Goal: Book appointment/travel/reservation

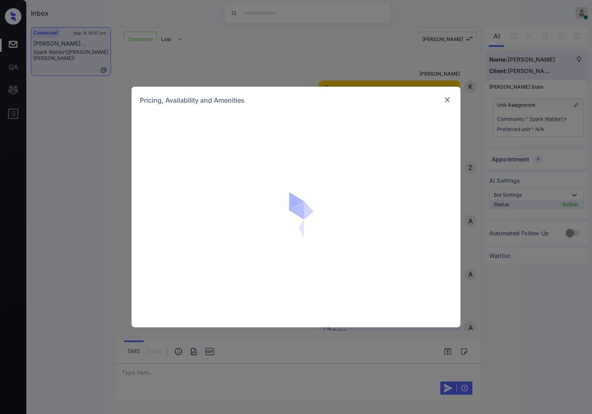
scroll to position [542, 0]
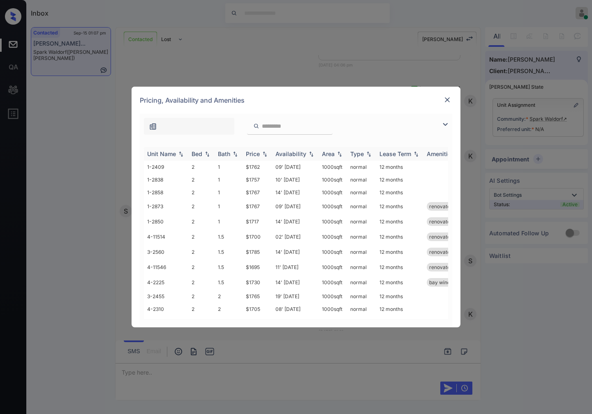
click at [265, 153] on img at bounding box center [265, 154] width 8 height 6
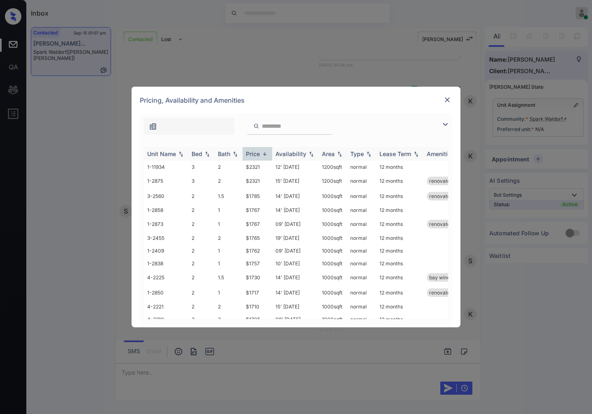
click at [265, 153] on img at bounding box center [265, 154] width 8 height 6
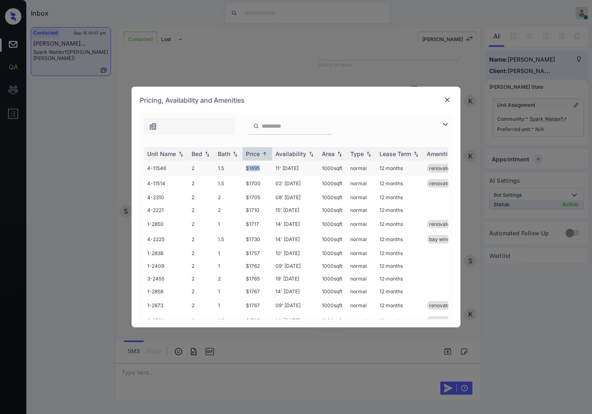
drag, startPoint x: 262, startPoint y: 167, endPoint x: 235, endPoint y: 167, distance: 26.3
click at [235, 167] on tr "4-11546 2 1.5 $1695 11' [DATE] sqft normal 12 months renovated" at bounding box center [358, 168] width 429 height 15
copy tr "$1695"
drag, startPoint x: 260, startPoint y: 184, endPoint x: 239, endPoint y: 185, distance: 20.6
click at [239, 185] on tr "4-11514 2 1.5 $1700 02' [DATE] sqft normal 12 months renovated" at bounding box center [358, 183] width 429 height 15
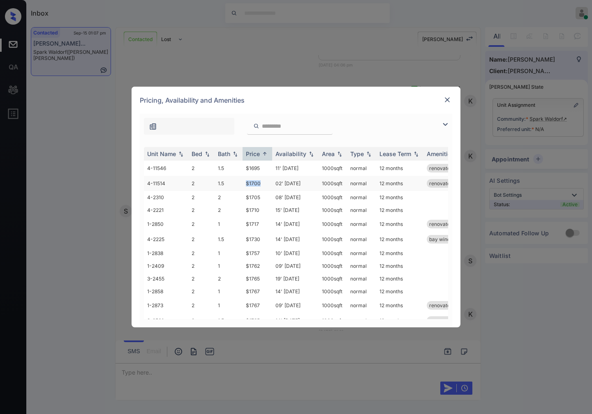
copy tr "$1700"
click at [273, 183] on td "02' [DATE]" at bounding box center [295, 183] width 46 height 15
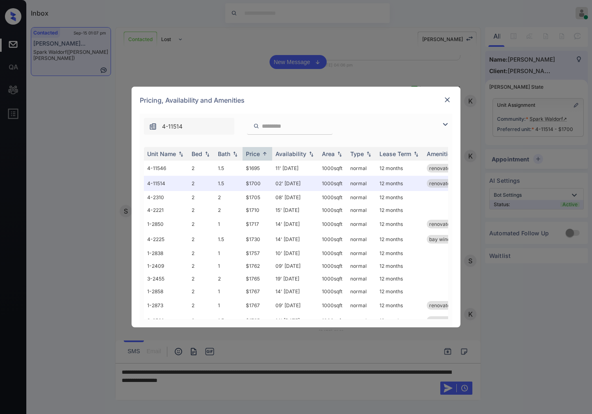
click at [194, 376] on div "**********" at bounding box center [296, 207] width 592 height 414
click at [450, 100] on img at bounding box center [447, 100] width 8 height 8
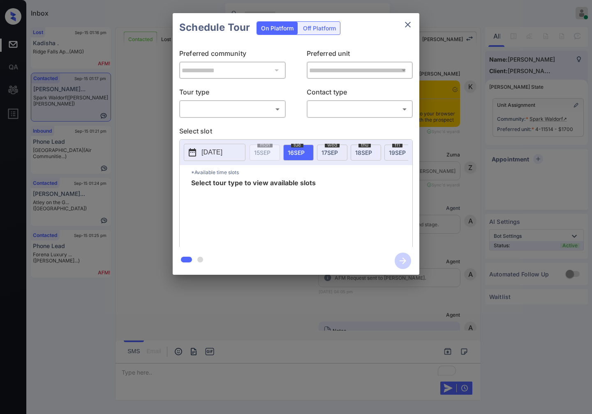
scroll to position [1663, 0]
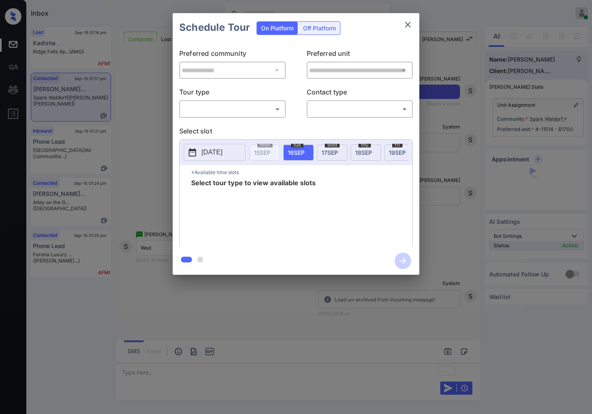
click at [262, 112] on body "Inbox Caroline Dacanay Online Set yourself offline Set yourself on break Profil…" at bounding box center [296, 207] width 592 height 414
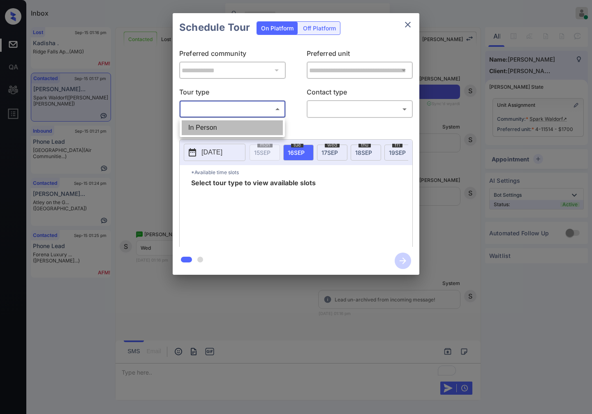
click at [257, 125] on li "In Person" at bounding box center [232, 127] width 101 height 15
type input "********"
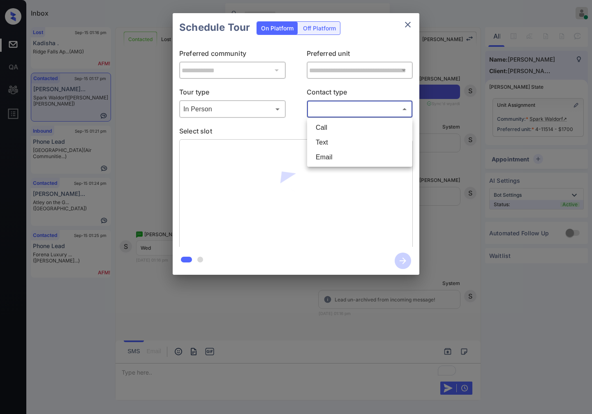
click at [336, 109] on body "Inbox Caroline Dacanay Online Set yourself offline Set yourself on break Profil…" at bounding box center [296, 207] width 592 height 414
click at [334, 146] on li "Text" at bounding box center [359, 142] width 101 height 15
type input "****"
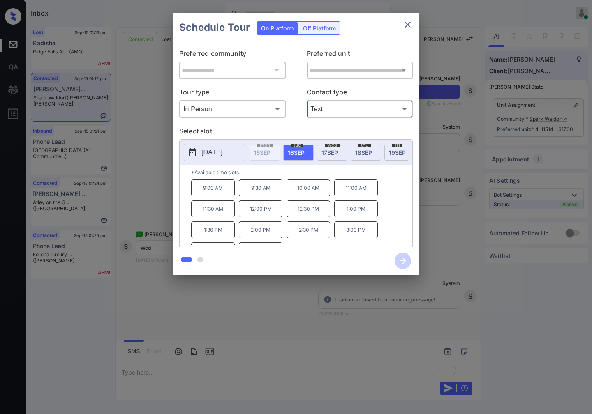
click at [337, 146] on span "wed" at bounding box center [332, 145] width 15 height 5
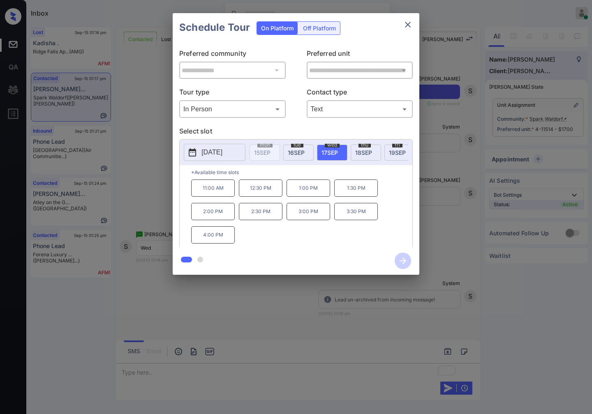
click at [230, 189] on p "11:00 AM" at bounding box center [213, 188] width 44 height 17
click at [399, 256] on icon "button" at bounding box center [402, 261] width 16 height 16
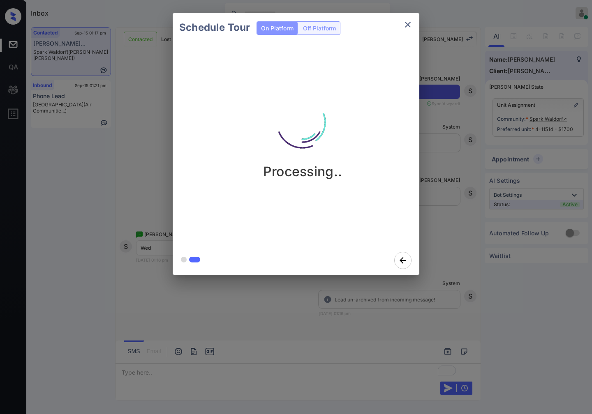
click at [416, 75] on div "Processing.." at bounding box center [303, 144] width 260 height 204
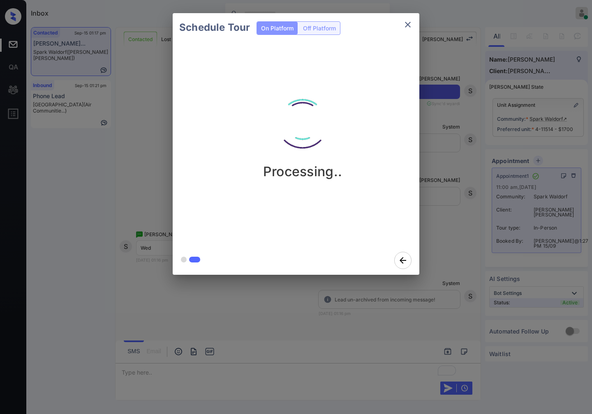
click at [437, 196] on div "Schedule Tour On Platform Off Platform Processing.." at bounding box center [296, 144] width 592 height 288
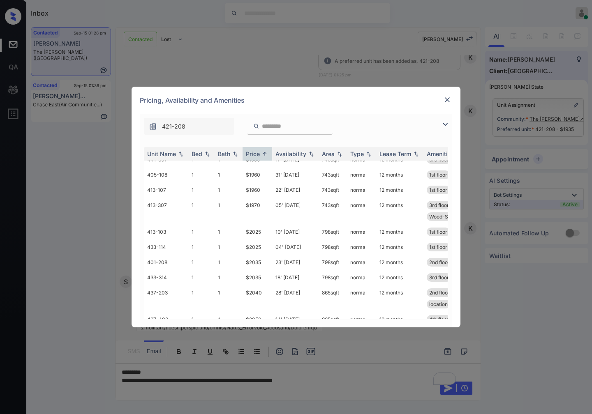
scroll to position [228, 0]
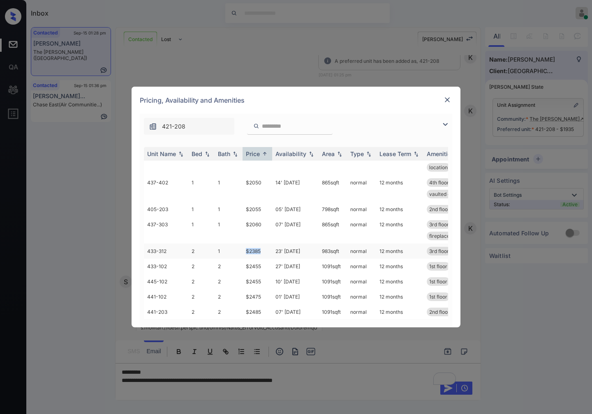
drag, startPoint x: 267, startPoint y: 274, endPoint x: 239, endPoint y: 274, distance: 27.9
click at [239, 259] on tr "433-312 2 1 $2385 23' Sep 25 983 sqft normal 12 months 3rd floor Wood-Style Flo…" at bounding box center [358, 251] width 429 height 15
copy tr "$2385"
click at [356, 382] on div "**********" at bounding box center [296, 207] width 592 height 414
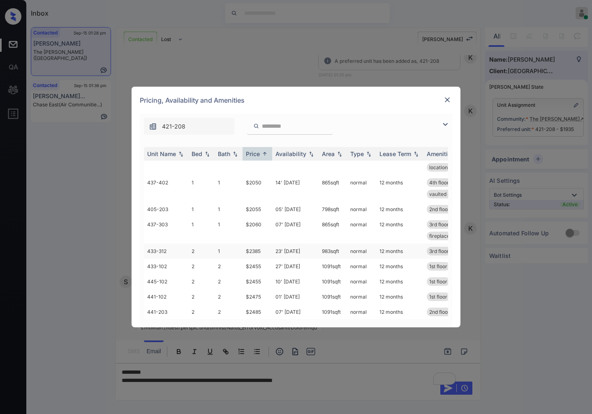
click at [265, 259] on td "$2385" at bounding box center [257, 251] width 30 height 15
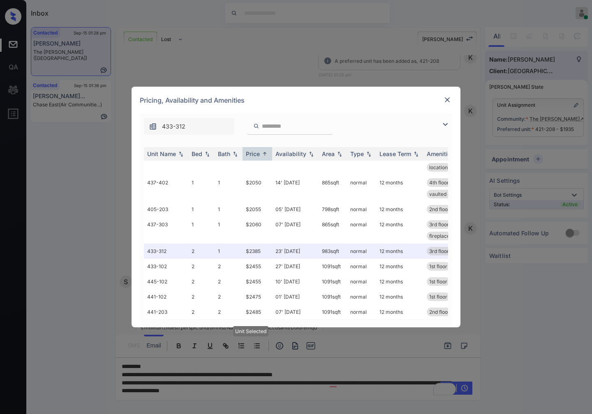
click at [450, 99] on img at bounding box center [447, 100] width 8 height 8
